Goal: Task Accomplishment & Management: Use online tool/utility

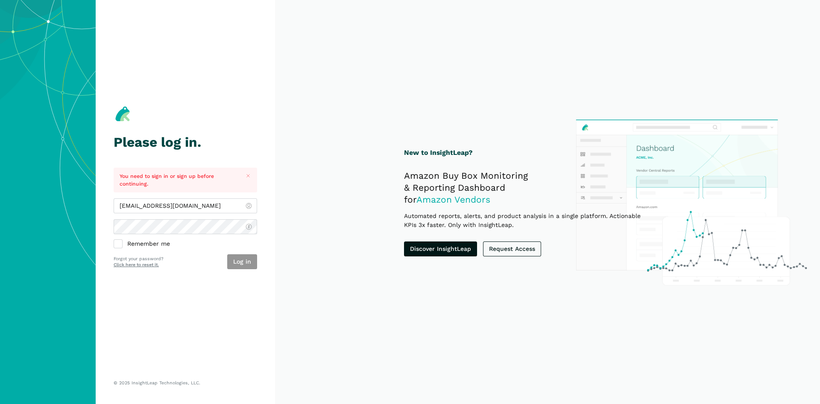
type input "[EMAIL_ADDRESS][DOMAIN_NAME]"
click at [244, 257] on button "Log in" at bounding box center [242, 261] width 30 height 15
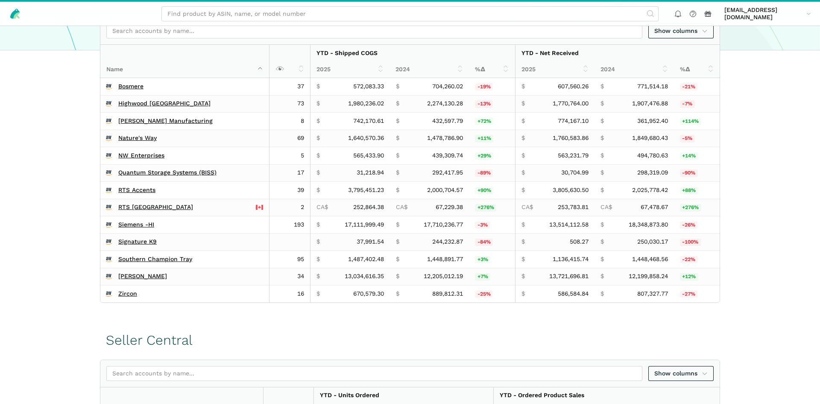
scroll to position [218, 0]
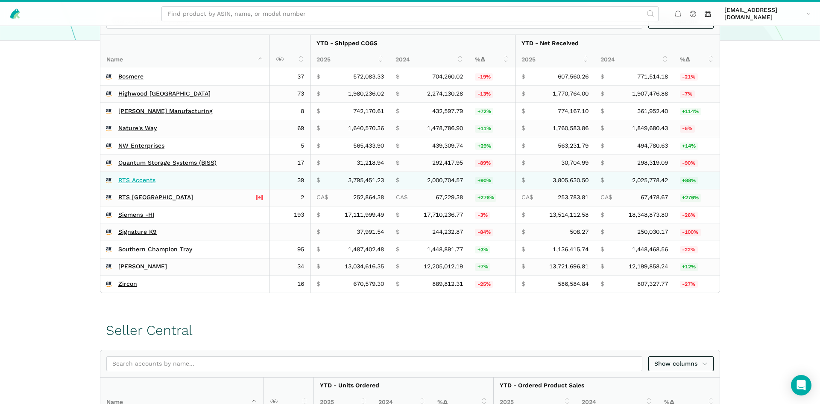
click at [138, 180] on link "RTS Accents" at bounding box center [136, 181] width 37 height 8
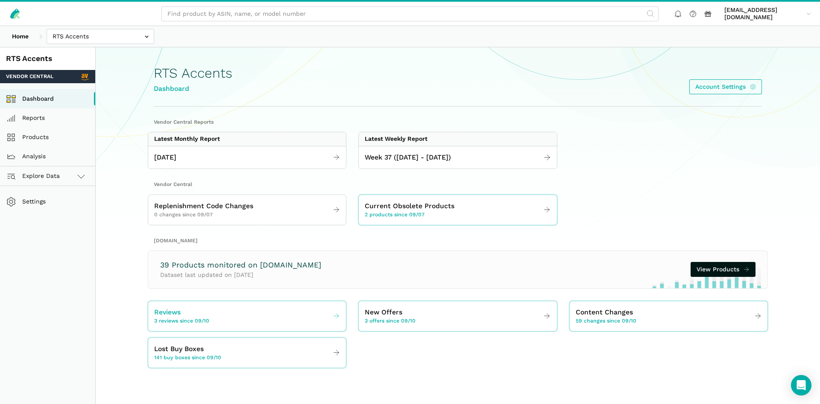
click at [200, 317] on div "Reviews 3 reviews since 09/10" at bounding box center [181, 316] width 55 height 18
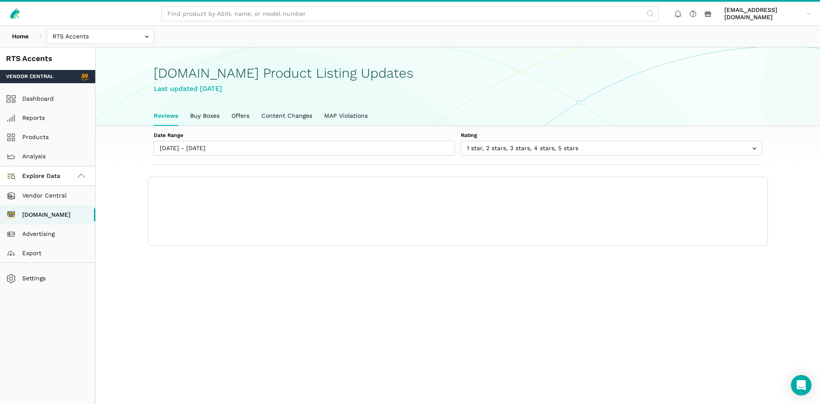
scroll to position [3, 0]
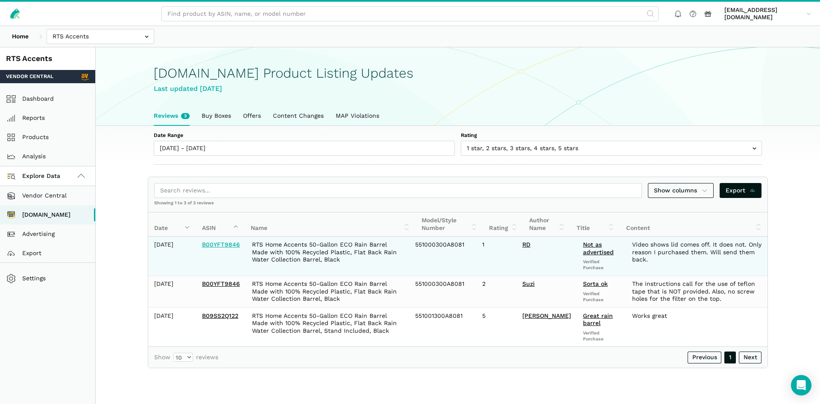
click at [230, 247] on link "B00YFT9846" at bounding box center [221, 244] width 38 height 7
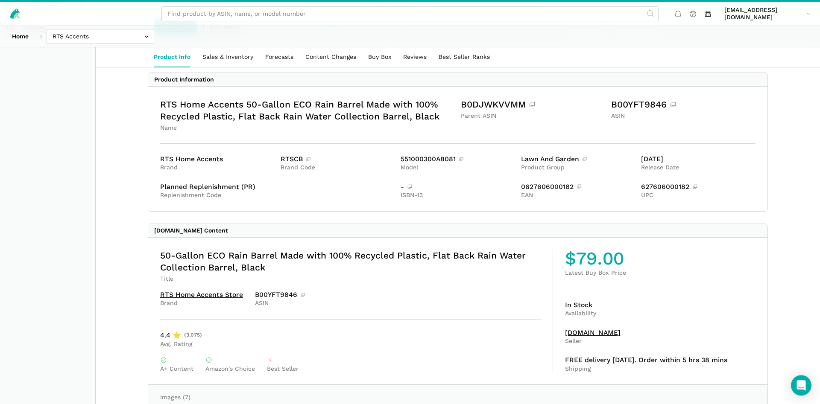
scroll to position [174, 0]
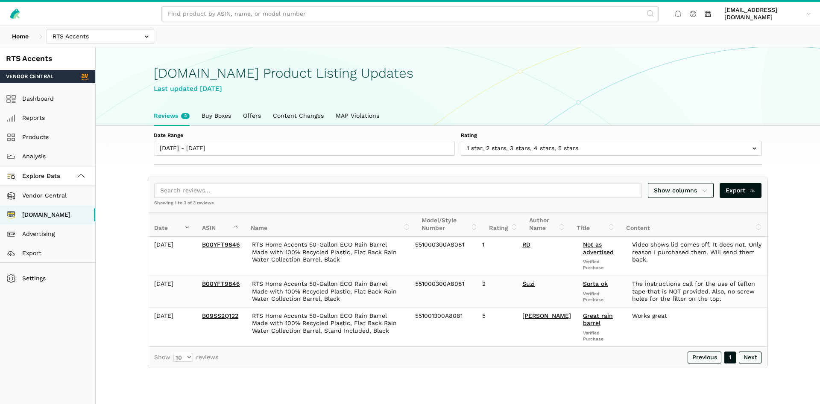
scroll to position [3, 0]
click at [574, 76] on h1 "[DOMAIN_NAME] Product Listing Updates" at bounding box center [458, 73] width 608 height 15
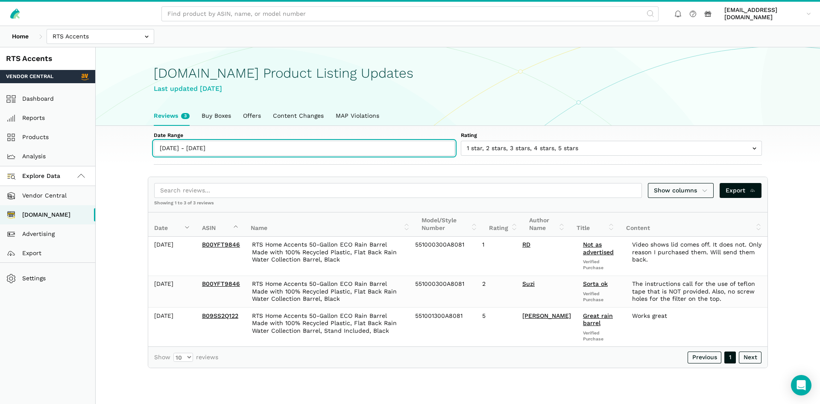
type input "[DATE]"
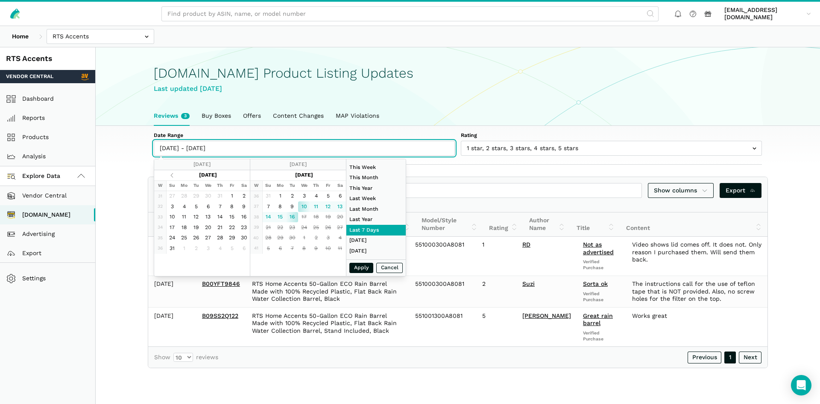
click at [200, 143] on input "[DATE] - [DATE]" at bounding box center [304, 148] width 301 height 15
type input "[DATE]"
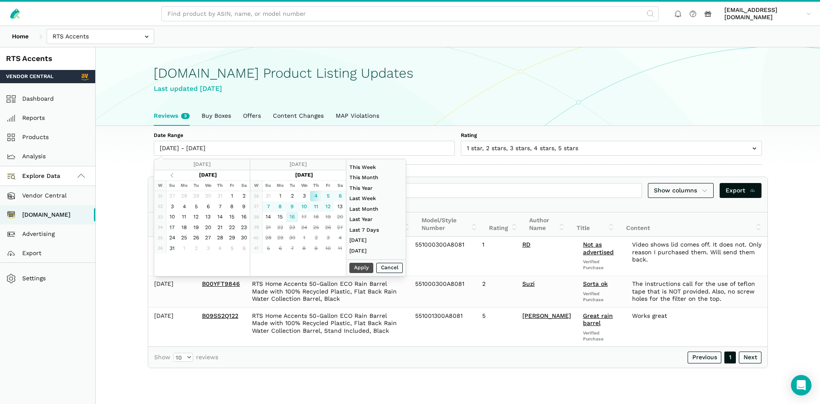
type input "[DATE]"
click at [356, 268] on button "Apply" at bounding box center [361, 268] width 24 height 11
type input "[DATE] - [DATE]"
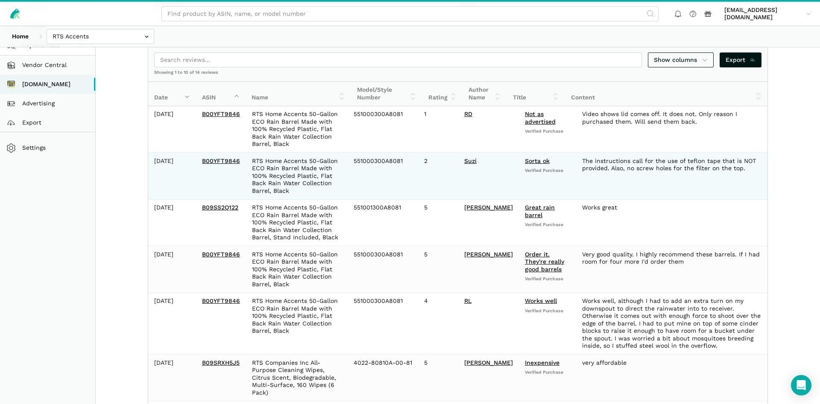
scroll to position [0, 0]
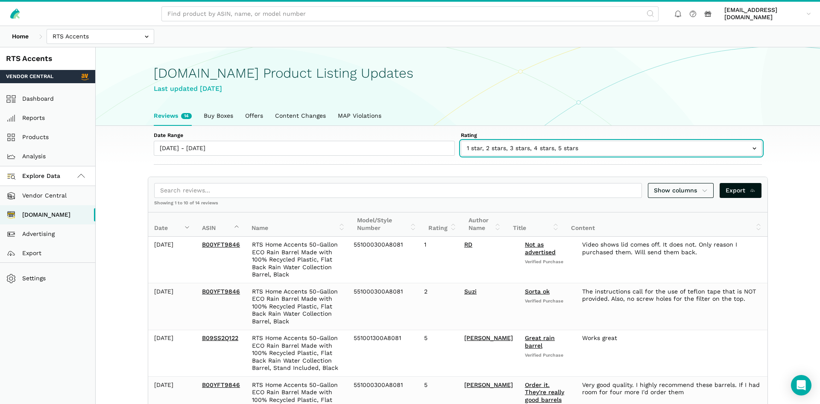
click at [522, 151] on input "text" at bounding box center [611, 148] width 301 height 15
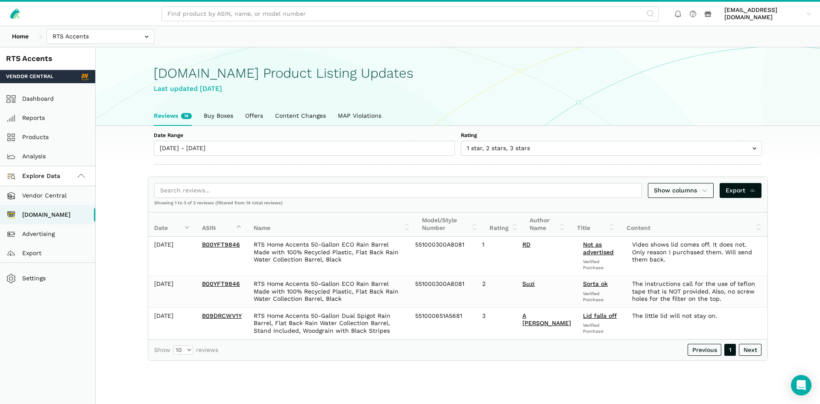
click at [542, 102] on div "[DOMAIN_NAME] Product Listing Updates Last updated [DATE]" at bounding box center [458, 77] width 608 height 58
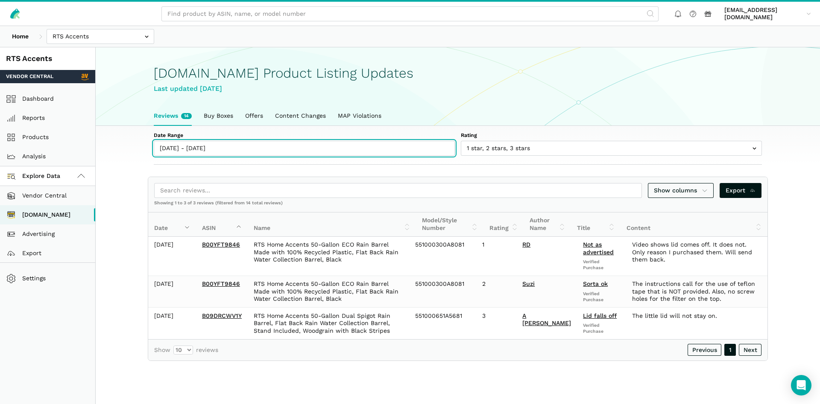
click at [247, 149] on input "[DATE] - [DATE]" at bounding box center [304, 148] width 301 height 15
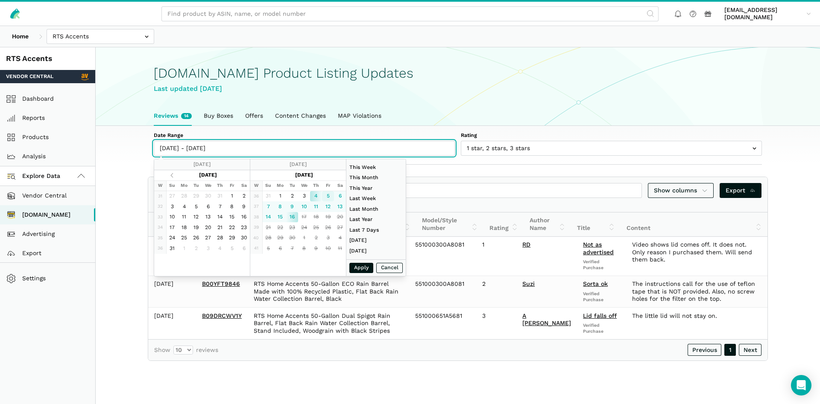
type input "[DATE]"
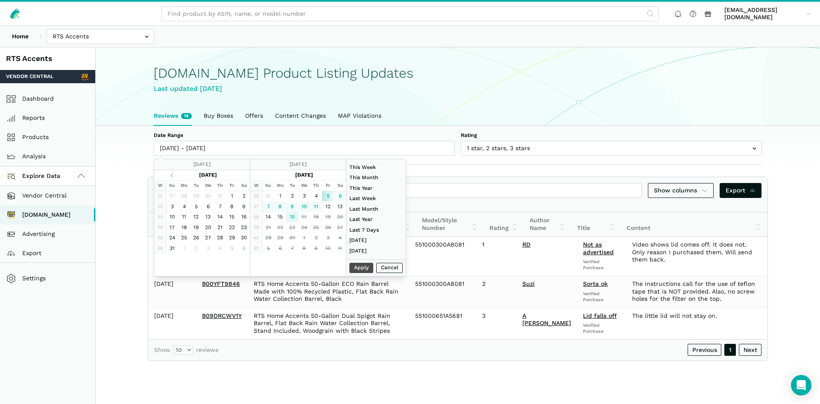
type input "[DATE]"
click at [357, 265] on button "Apply" at bounding box center [361, 268] width 24 height 11
type input "[DATE] - [DATE]"
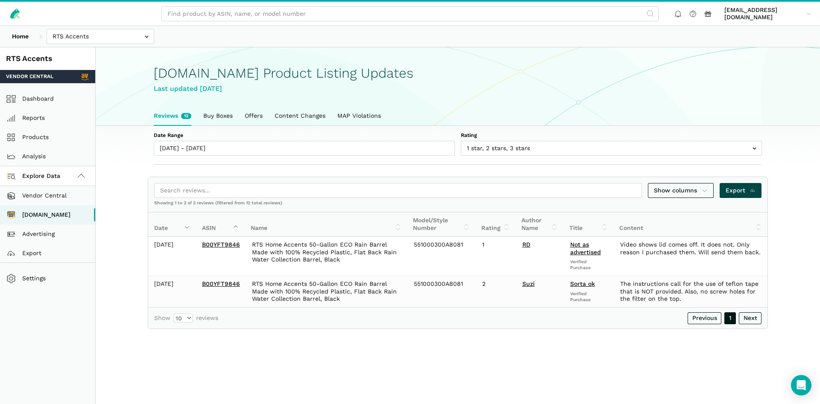
click at [729, 190] on span "Export" at bounding box center [740, 190] width 30 height 9
